Goal: Task Accomplishment & Management: Use online tool/utility

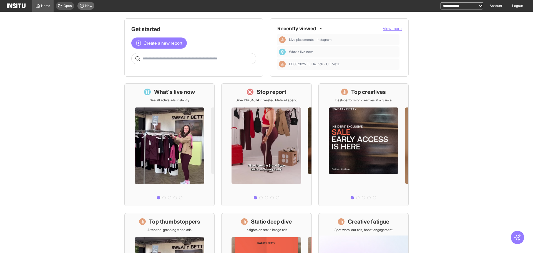
click at [87, 1] on div "Open New" at bounding box center [75, 6] width 43 height 12
click at [86, 14] on main "Get started Create a new report Ask questions like: Which campaigns had the hig…" at bounding box center [266, 132] width 533 height 241
click at [89, 7] on span "New" at bounding box center [88, 6] width 7 height 4
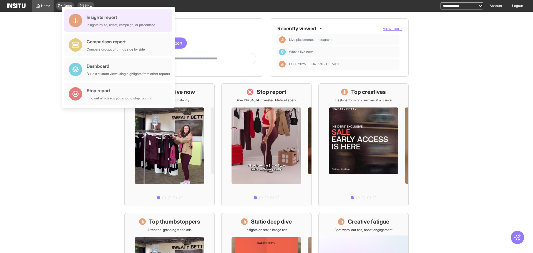
click at [103, 22] on div "Insights report Insights by ad, adset, campaign, or placement" at bounding box center [121, 20] width 68 height 13
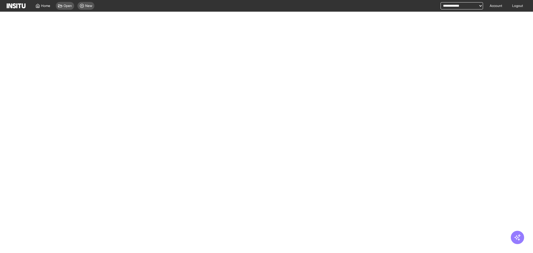
select select "**"
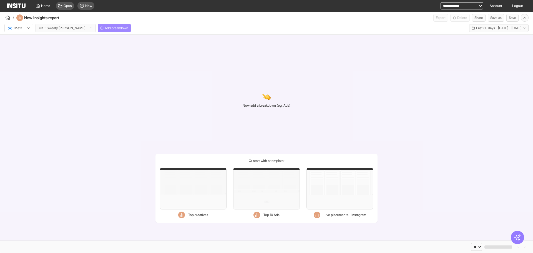
click at [105, 28] on span "Add breakdown" at bounding box center [117, 28] width 24 height 4
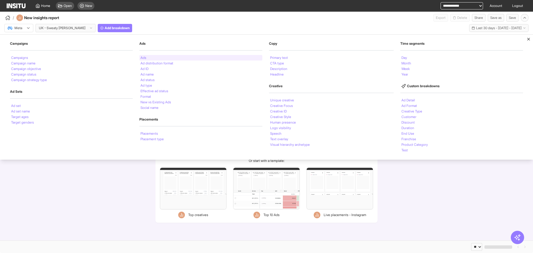
click at [153, 56] on div "Ads" at bounding box center [200, 58] width 123 height 6
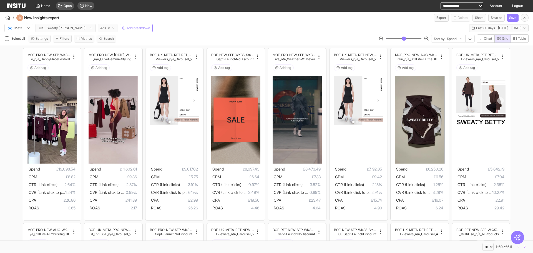
click at [100, 29] on span "Ads" at bounding box center [103, 28] width 6 height 4
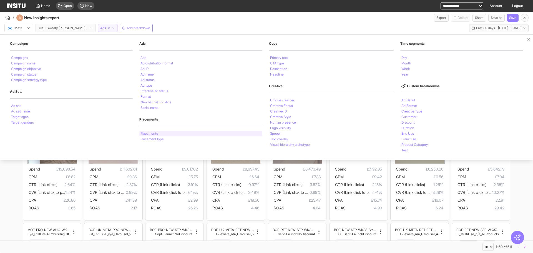
click at [185, 135] on div "Placements" at bounding box center [200, 134] width 123 height 6
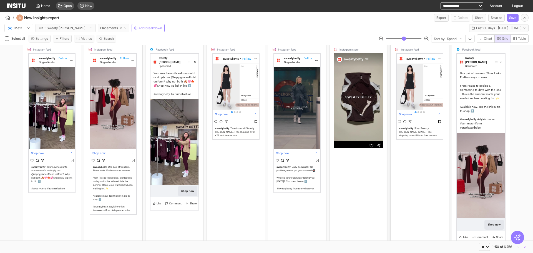
scroll to position [83, 0]
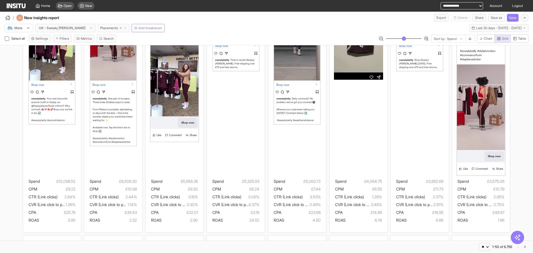
click at [124, 28] on polyline "button" at bounding box center [125, 28] width 2 height 1
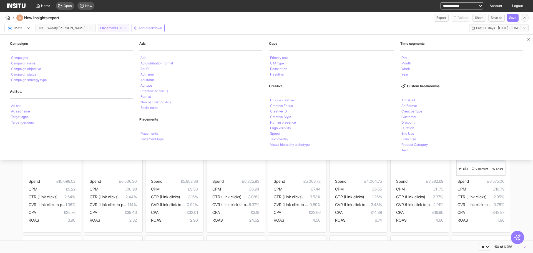
click at [295, 30] on div "Meta UK - Sweaty [PERSON_NAME] Placements Campaigns Campaigns Campaign name Cam…" at bounding box center [266, 27] width 533 height 11
